Goal: Task Accomplishment & Management: Use online tool/utility

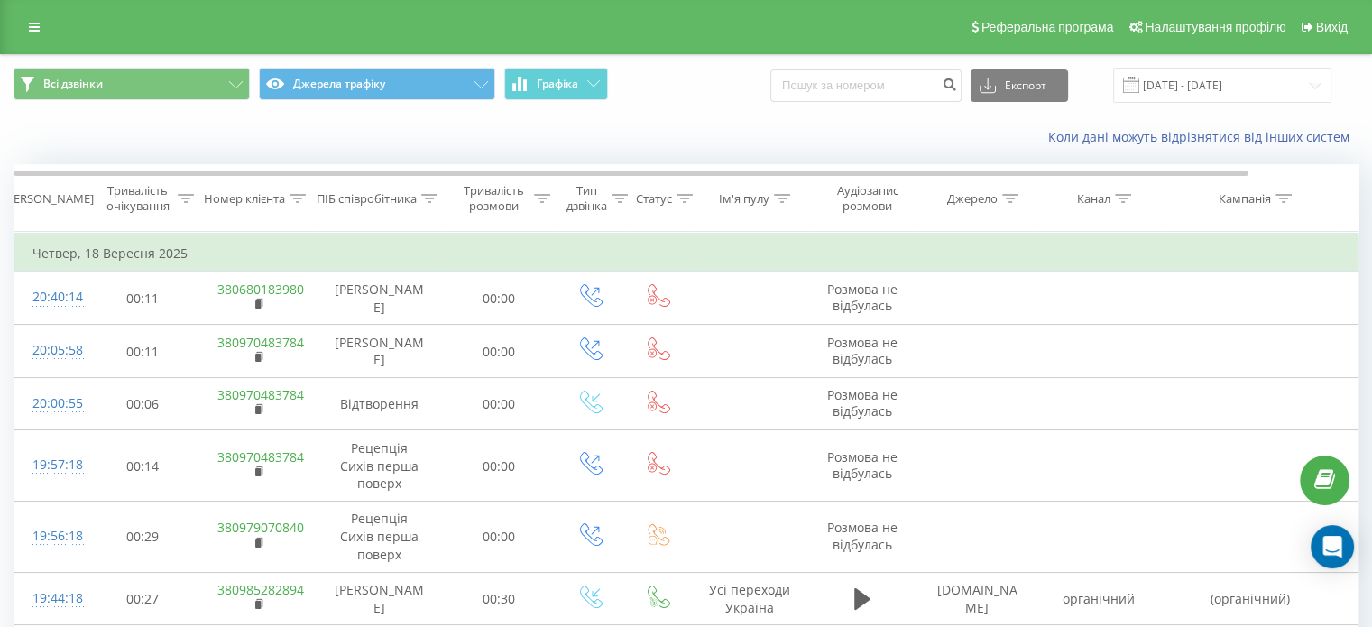
click at [411, 133] on div "Коли дані можуть відрізнятися від інших систем" at bounding box center [686, 136] width 1370 height 43
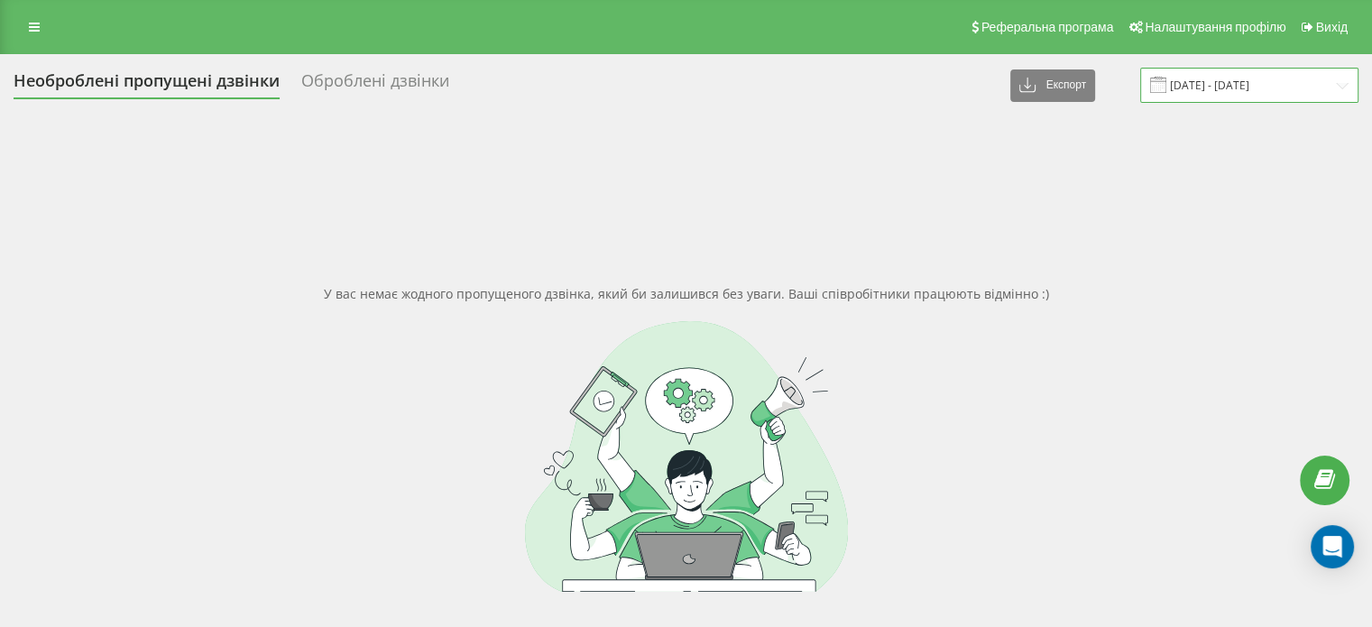
click at [1224, 70] on input "[DATE] - [DATE]" at bounding box center [1249, 85] width 218 height 35
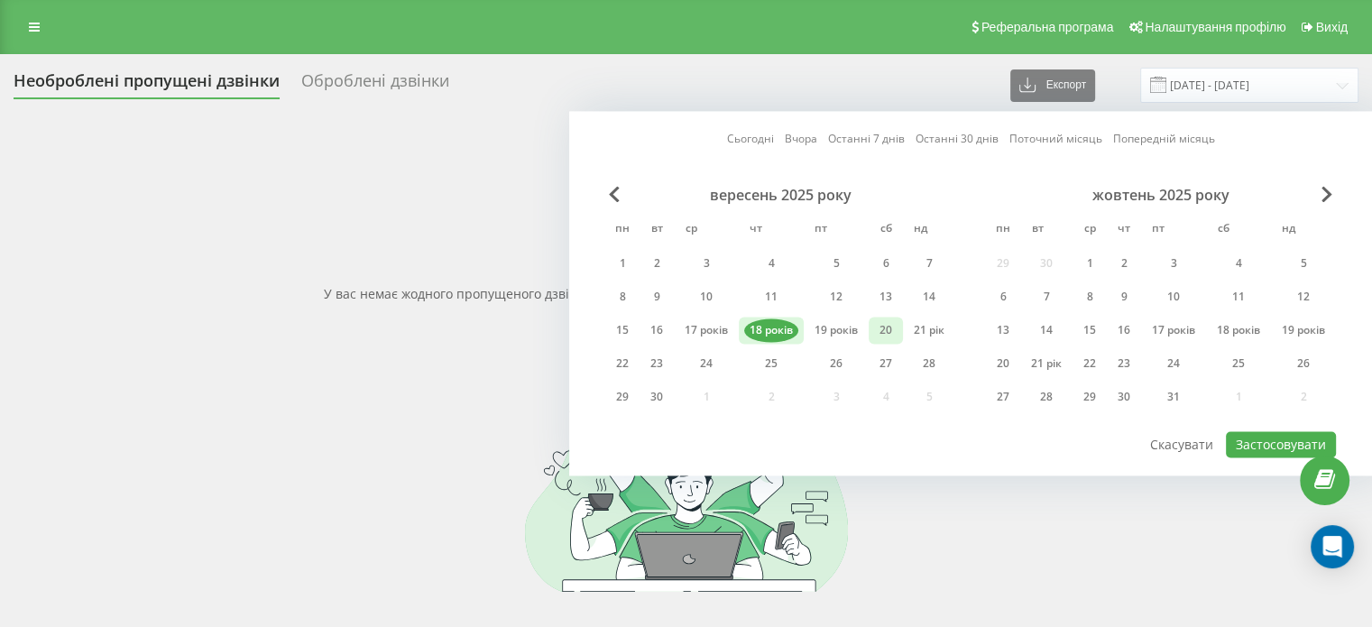
click at [882, 336] on div "20" at bounding box center [885, 329] width 23 height 23
click at [1288, 436] on font "Застосовувати" at bounding box center [1281, 444] width 90 height 17
type input "[DATE] - [DATE]"
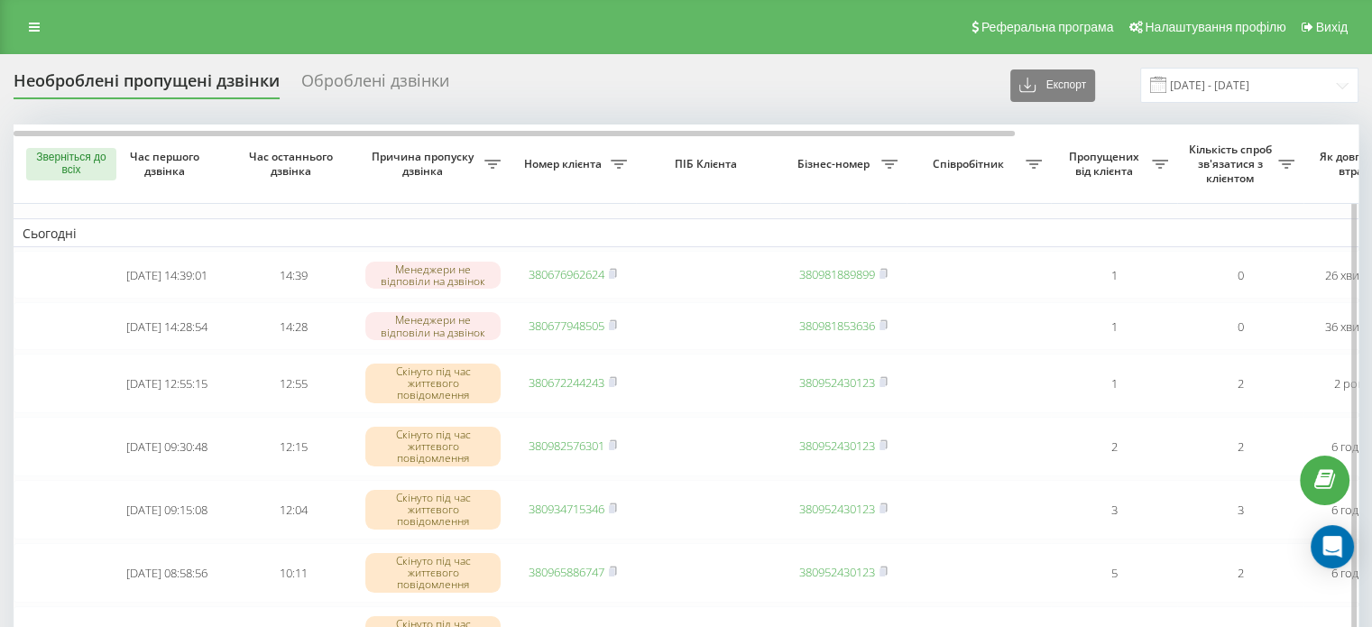
click at [218, 202] on th "Час першого дзвінка" at bounding box center [167, 163] width 126 height 79
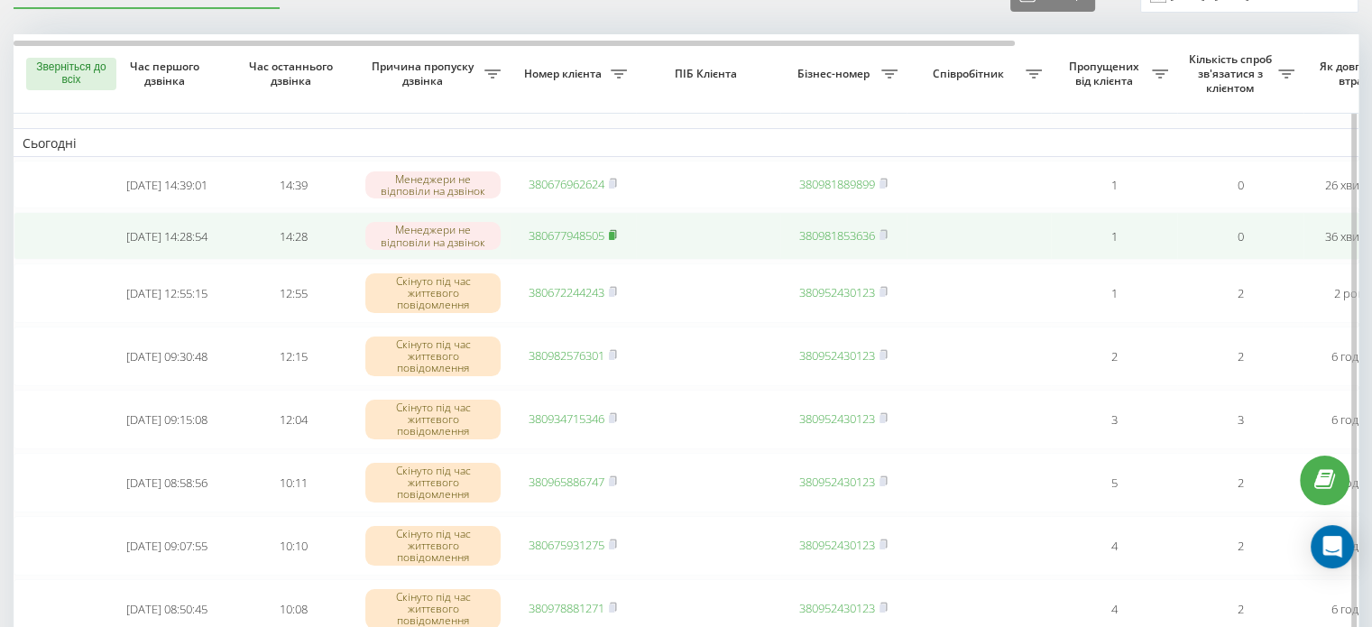
click at [613, 240] on rect at bounding box center [611, 236] width 5 height 8
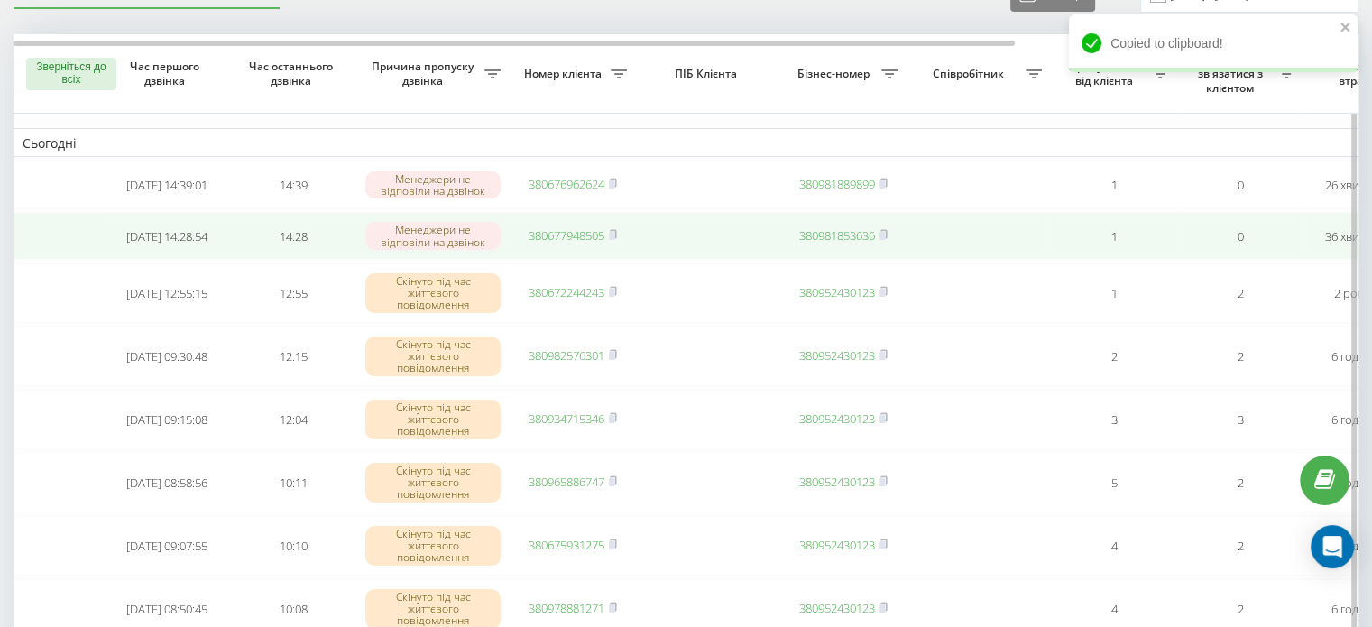
click at [570, 244] on link "380677948505" at bounding box center [567, 235] width 76 height 16
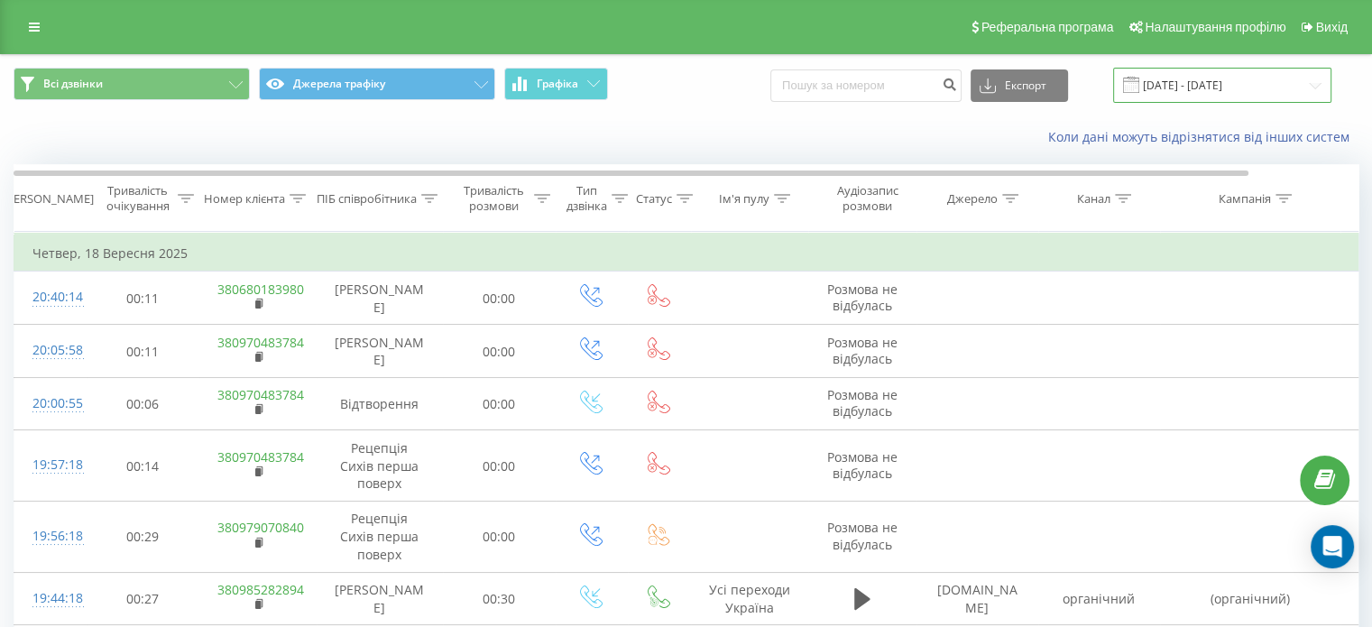
click at [1184, 80] on input "[DATE] - [DATE]" at bounding box center [1222, 85] width 218 height 35
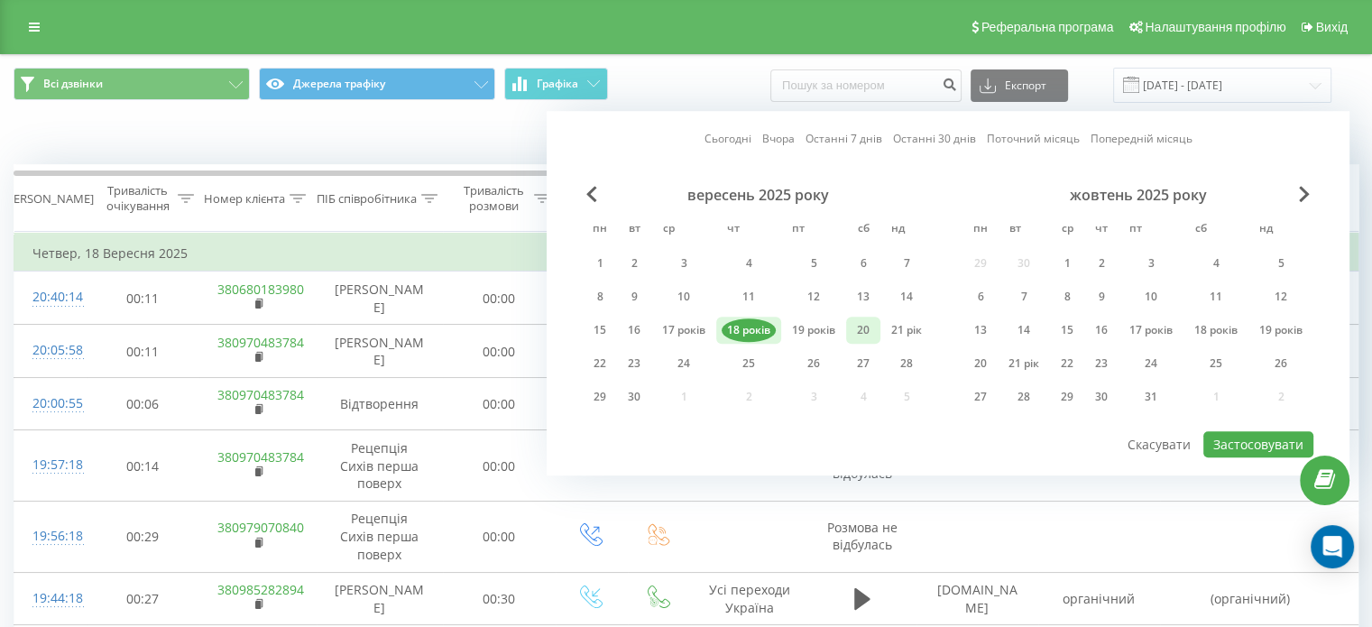
click at [856, 317] on div "20" at bounding box center [863, 330] width 34 height 27
click at [1246, 437] on font "Застосовувати" at bounding box center [1258, 444] width 90 height 17
type input "[DATE] - [DATE]"
